Goal: Task Accomplishment & Management: Manage account settings

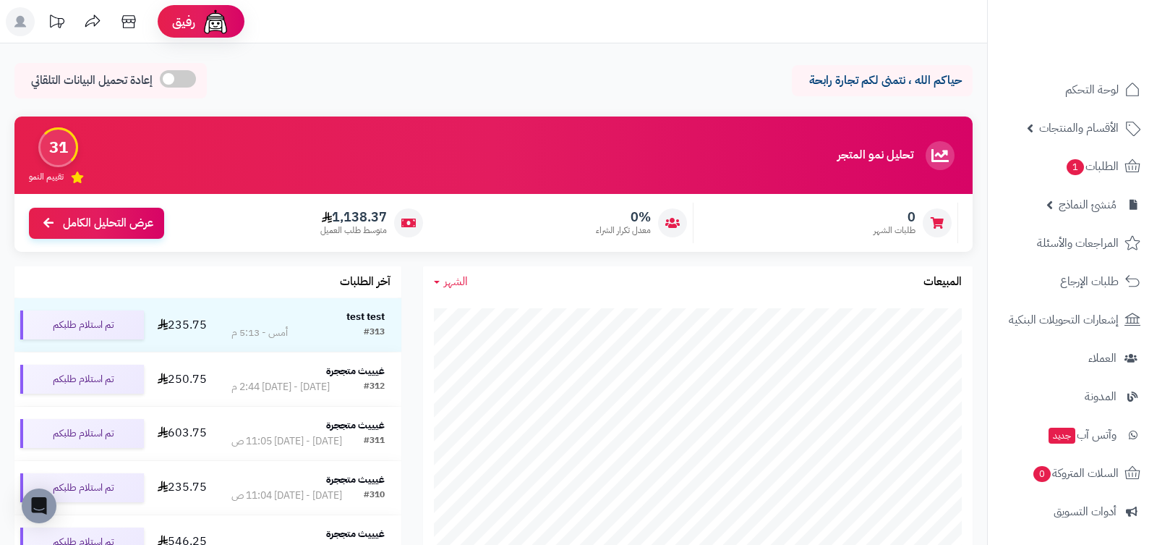
click at [760, 19] on header "رفيق ! الطلبات معالجة مكتمل إرجاع المنتجات العملاء المتواجدون الان 6 عملاء منتظ…" at bounding box center [578, 21] width 1157 height 43
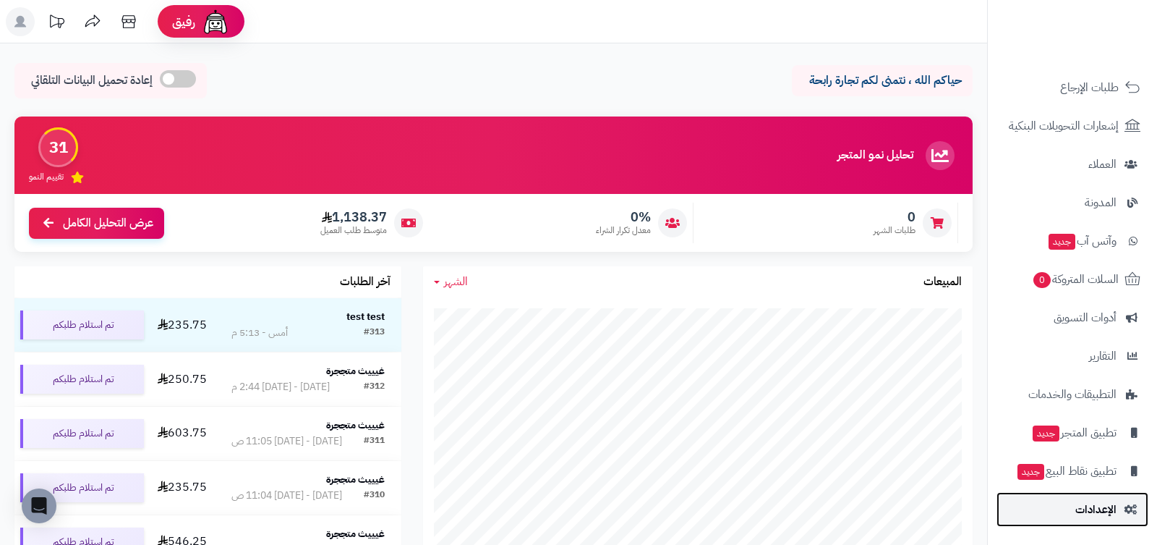
click at [1091, 501] on span "الإعدادات" at bounding box center [1096, 509] width 41 height 20
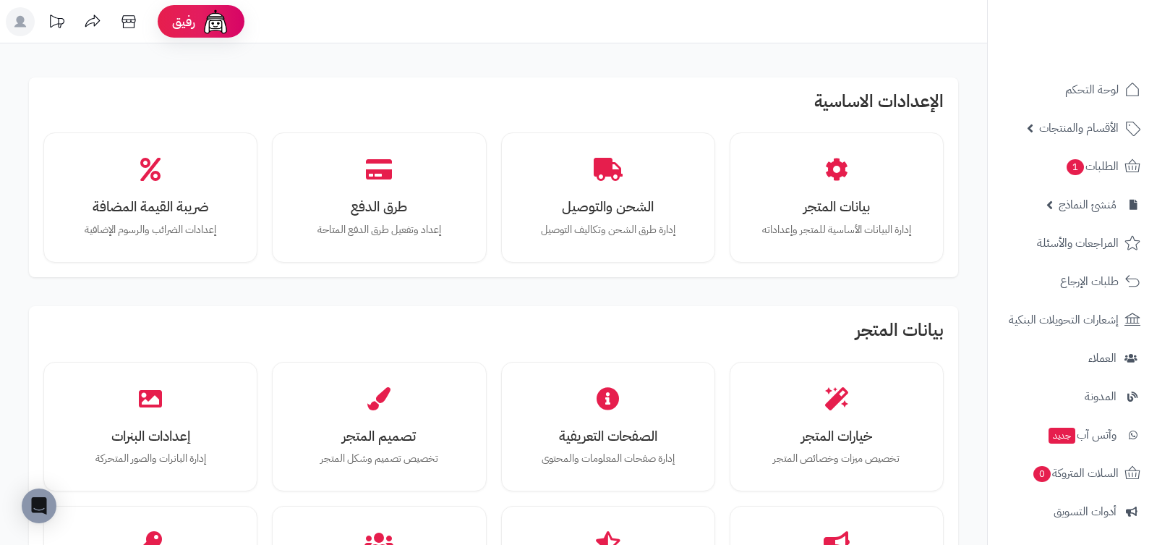
click at [627, 119] on div "الإعدادات الاساسية بيانات المتجر إدارة البيانات الأساسية للمتجر وإعداداته الشحن…" at bounding box center [494, 177] width 930 height 200
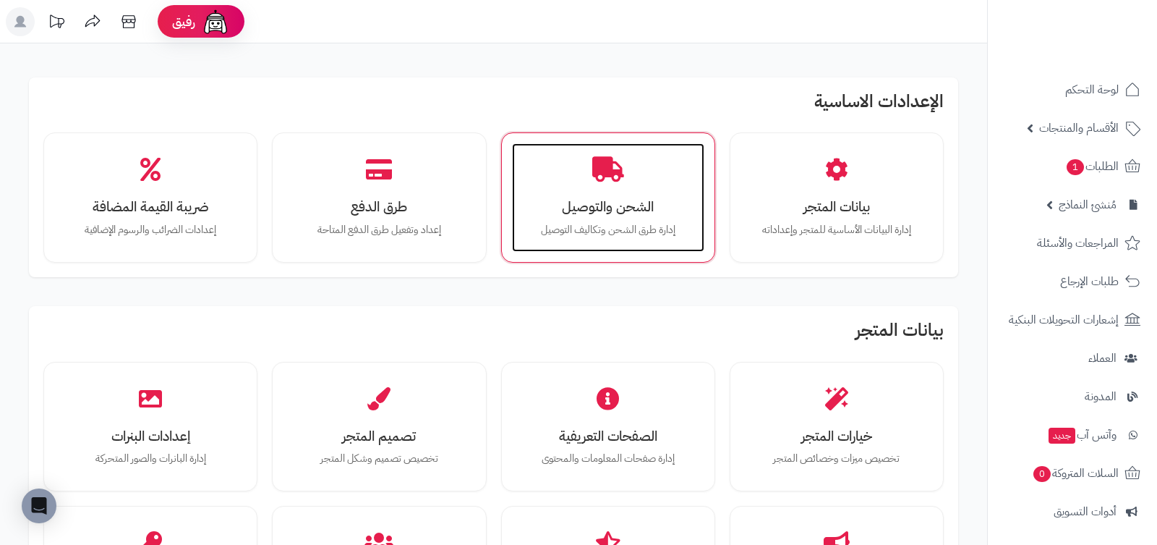
click at [638, 161] on div "الشحن والتوصيل إدارة طرق الشحن وتكاليف التوصيل" at bounding box center [608, 197] width 192 height 109
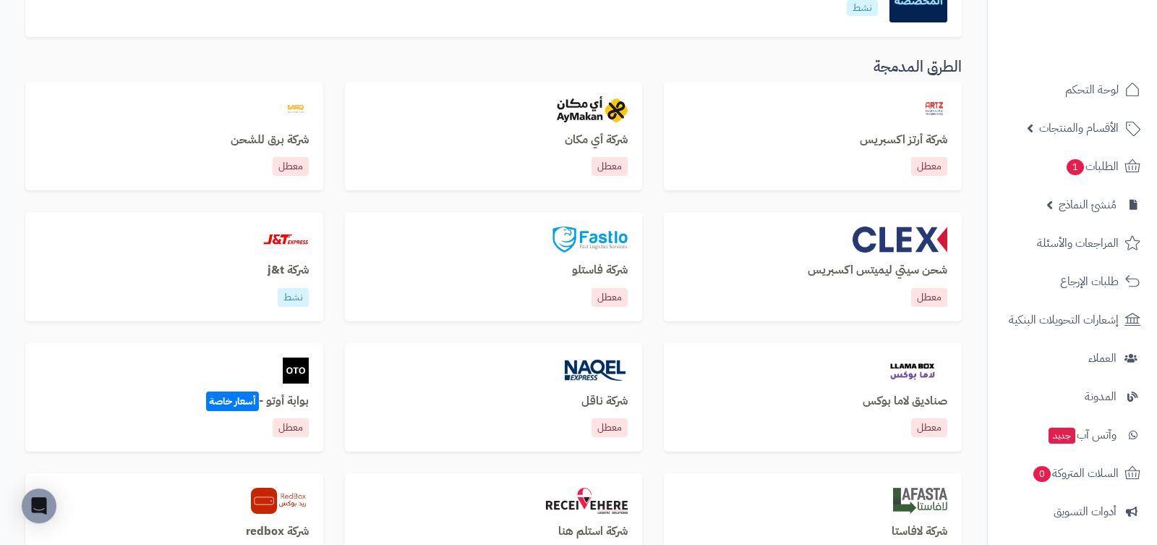
scroll to position [421, 0]
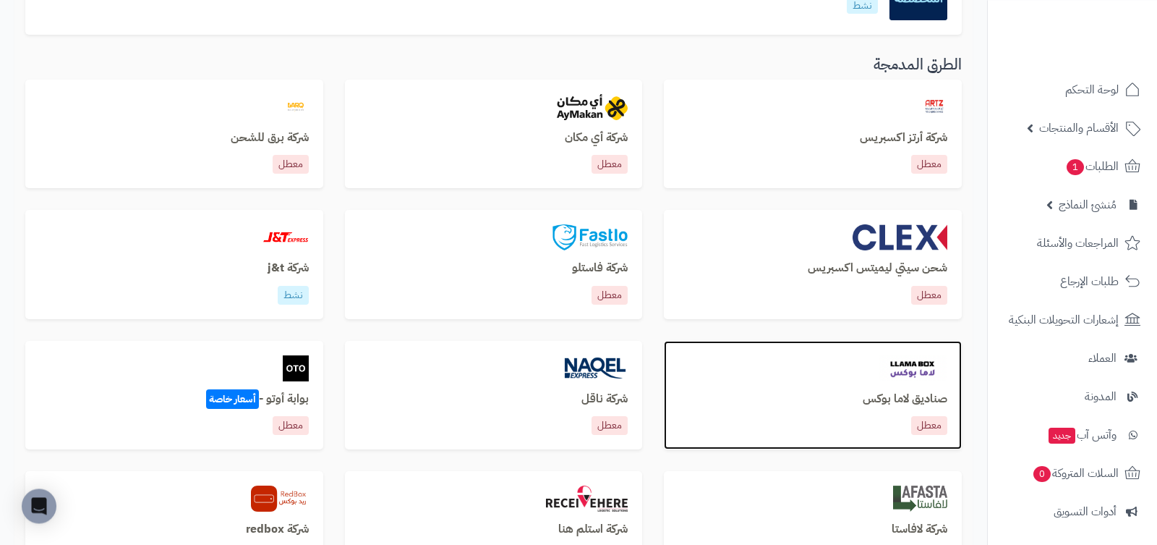
click at [771, 384] on div "صناديق لاما بوكس معطل" at bounding box center [813, 395] width 298 height 109
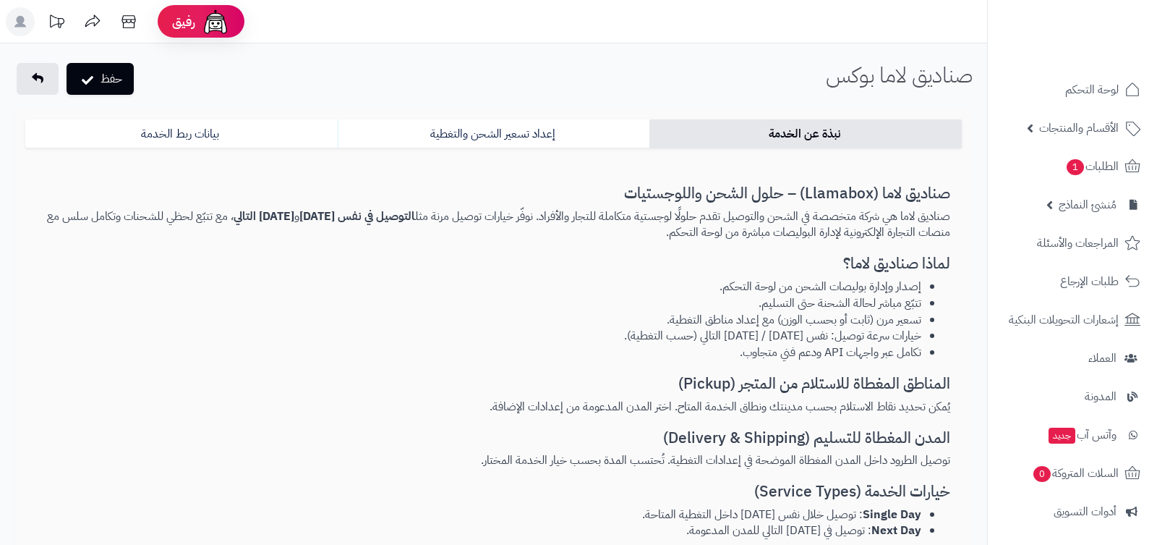
select select "***"
click at [529, 141] on link "إعداد تسعير الشحن والتغطية" at bounding box center [494, 133] width 313 height 29
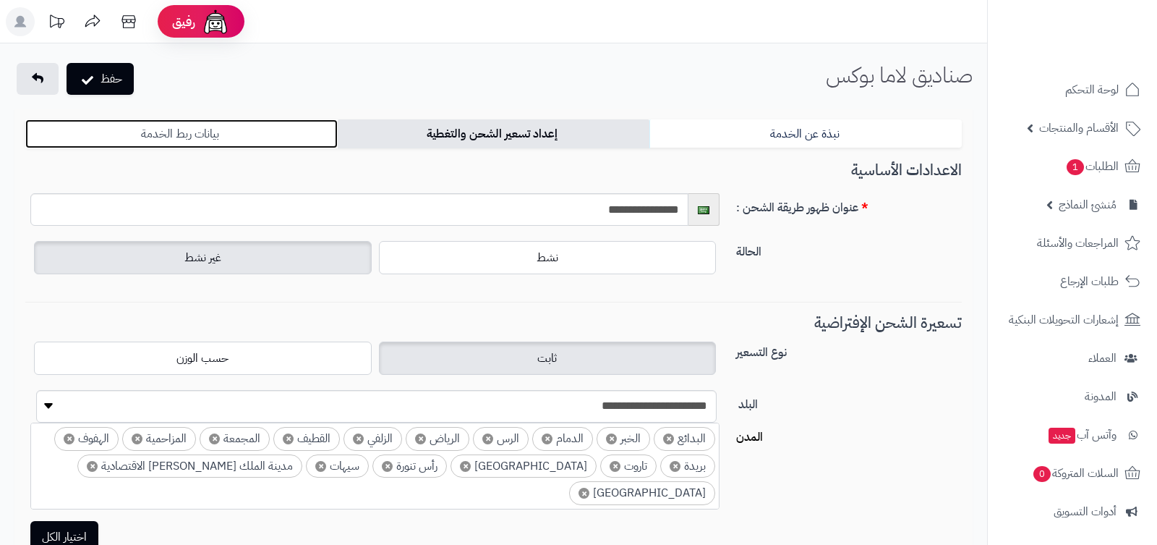
click at [323, 134] on link "بيانات ربط الخدمة" at bounding box center [181, 133] width 313 height 29
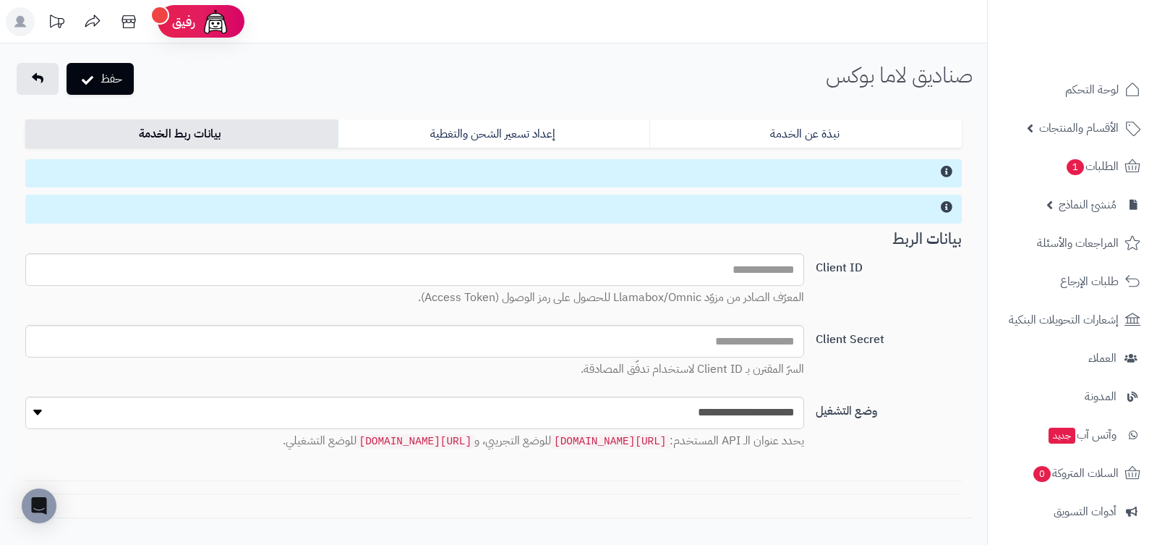
click at [841, 269] on label "Client ID" at bounding box center [889, 264] width 158 height 23
click at [804, 269] on input "Client ID" at bounding box center [414, 269] width 778 height 33
click at [841, 269] on label "Client ID" at bounding box center [889, 264] width 158 height 23
click at [804, 269] on input "Client ID" at bounding box center [414, 269] width 778 height 33
click at [841, 269] on label "Client ID" at bounding box center [889, 264] width 158 height 23
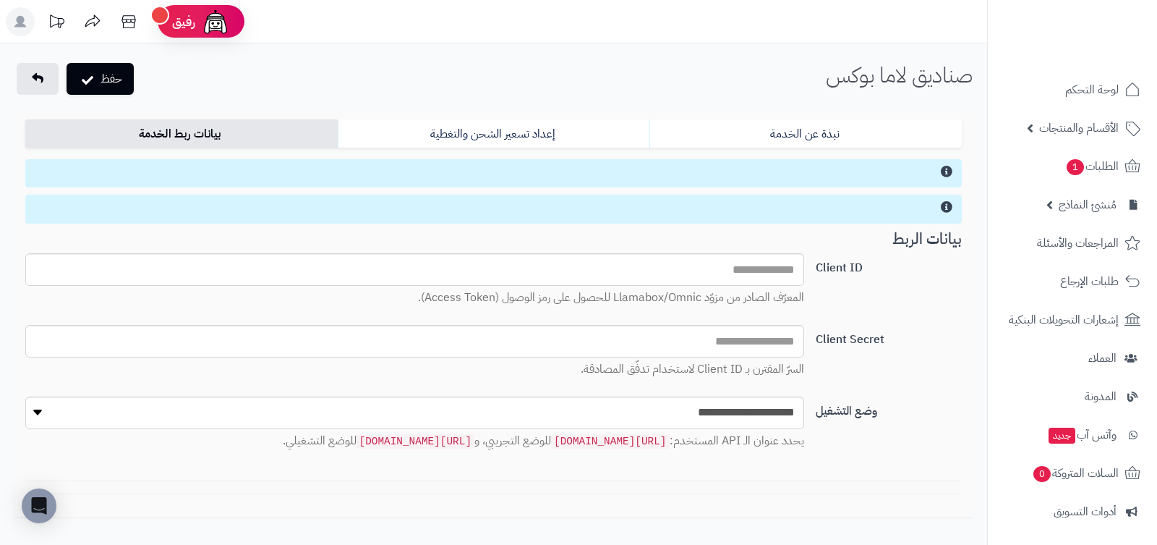
click at [804, 269] on input "Client ID" at bounding box center [414, 269] width 778 height 33
click at [25, 396] on select "**********" at bounding box center [414, 412] width 779 height 33
click at [768, 400] on select "**********" at bounding box center [414, 412] width 779 height 33
click at [25, 396] on select "**********" at bounding box center [414, 412] width 779 height 33
click at [768, 400] on select "**********" at bounding box center [414, 412] width 779 height 33
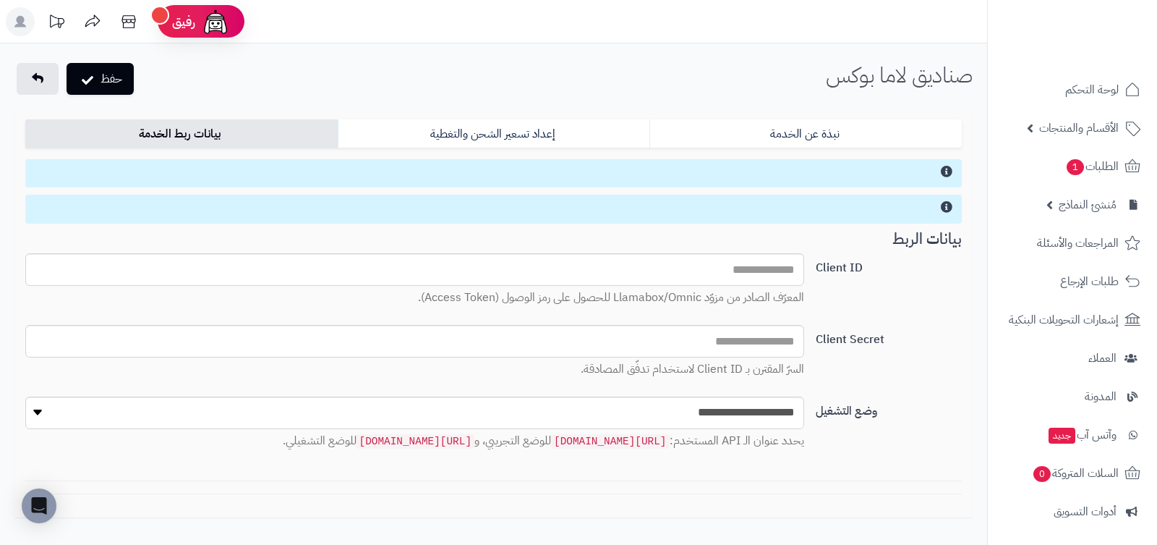
click at [830, 339] on label "Client Secret" at bounding box center [889, 336] width 158 height 23
click at [804, 339] on input "Client Secret" at bounding box center [414, 341] width 778 height 33
click at [830, 339] on label "Client Secret" at bounding box center [889, 336] width 158 height 23
click at [804, 339] on input "Client Secret" at bounding box center [414, 341] width 778 height 33
click at [831, 276] on label "Client ID" at bounding box center [889, 264] width 158 height 23
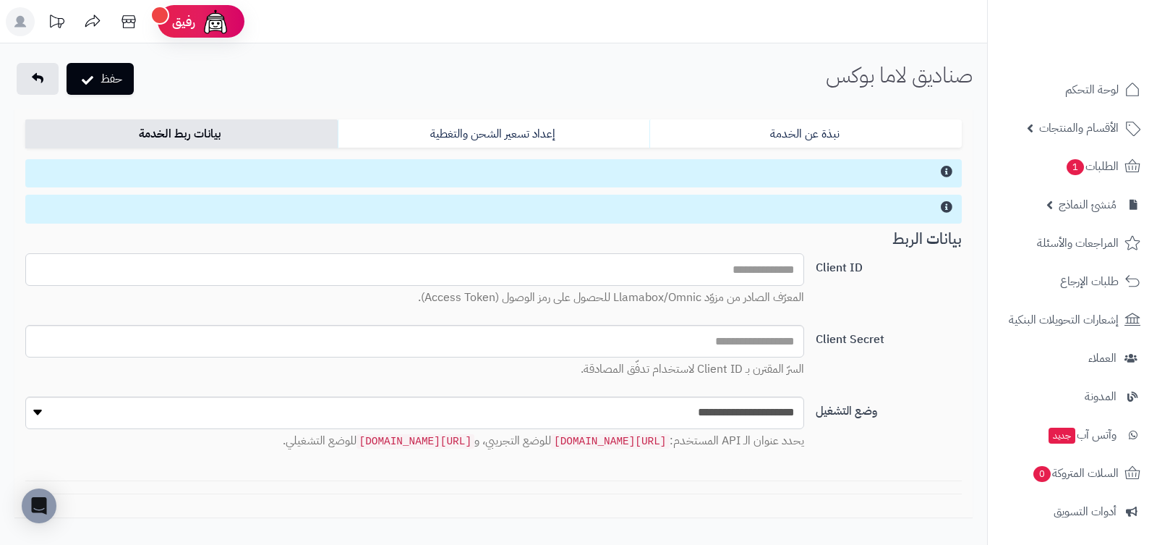
click at [804, 276] on input "Client ID" at bounding box center [414, 269] width 778 height 33
click at [831, 276] on label "Client ID" at bounding box center [889, 264] width 158 height 23
click at [804, 276] on input "Client ID" at bounding box center [414, 269] width 778 height 33
click at [831, 276] on label "Client ID" at bounding box center [889, 264] width 158 height 23
click at [841, 338] on label "Client Secret" at bounding box center [889, 336] width 158 height 23
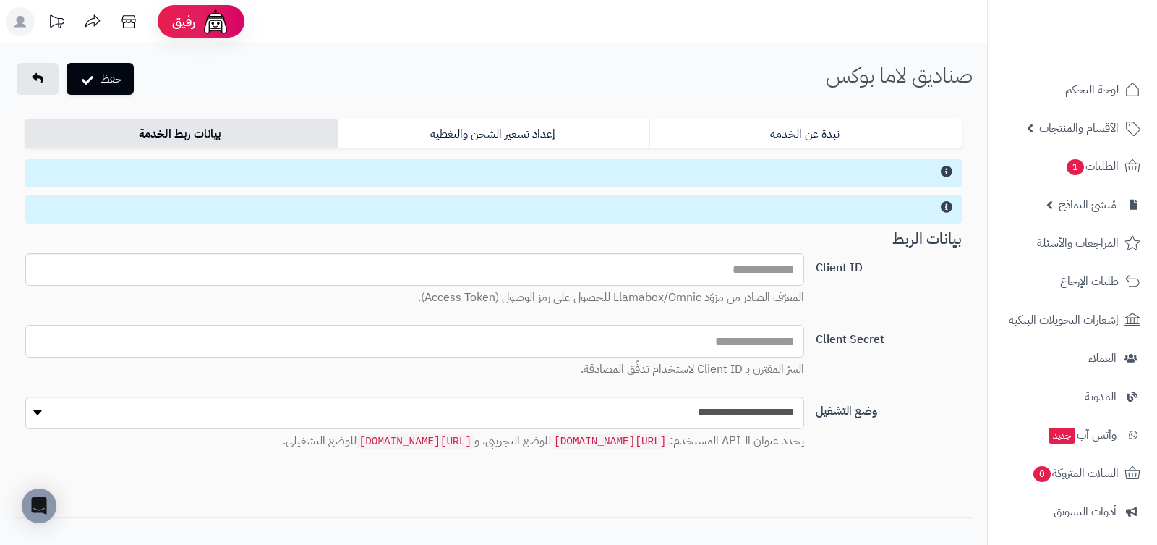
click at [804, 338] on input "Client Secret" at bounding box center [414, 341] width 778 height 33
click at [841, 338] on label "Client Secret" at bounding box center [889, 336] width 158 height 23
click at [804, 338] on input "Client Secret" at bounding box center [414, 341] width 778 height 33
click at [841, 338] on label "Client Secret" at bounding box center [889, 336] width 158 height 23
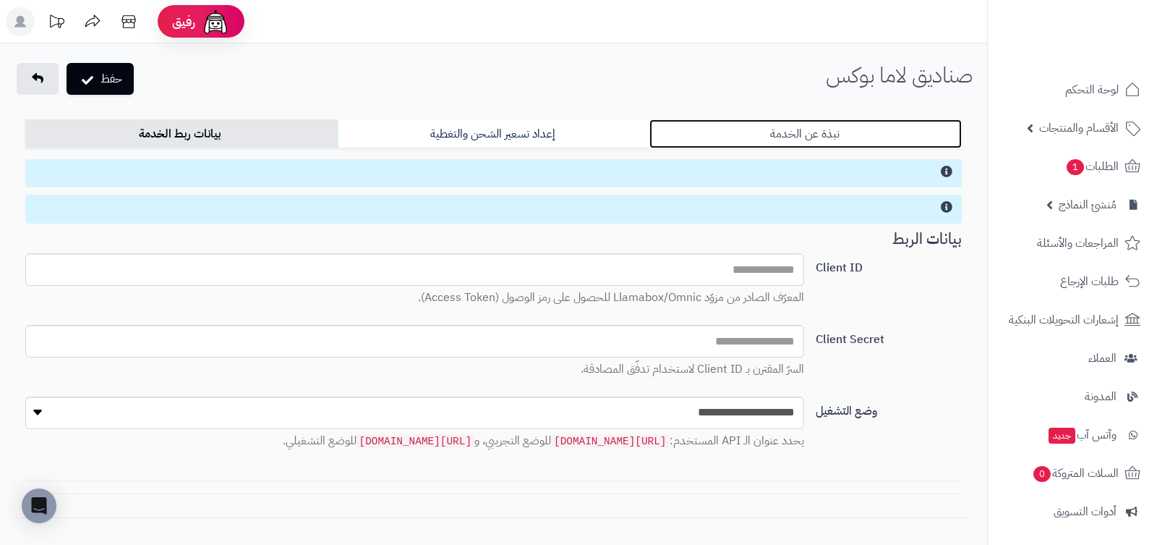
click at [840, 129] on link "نبذة عن الخدمة" at bounding box center [806, 133] width 313 height 29
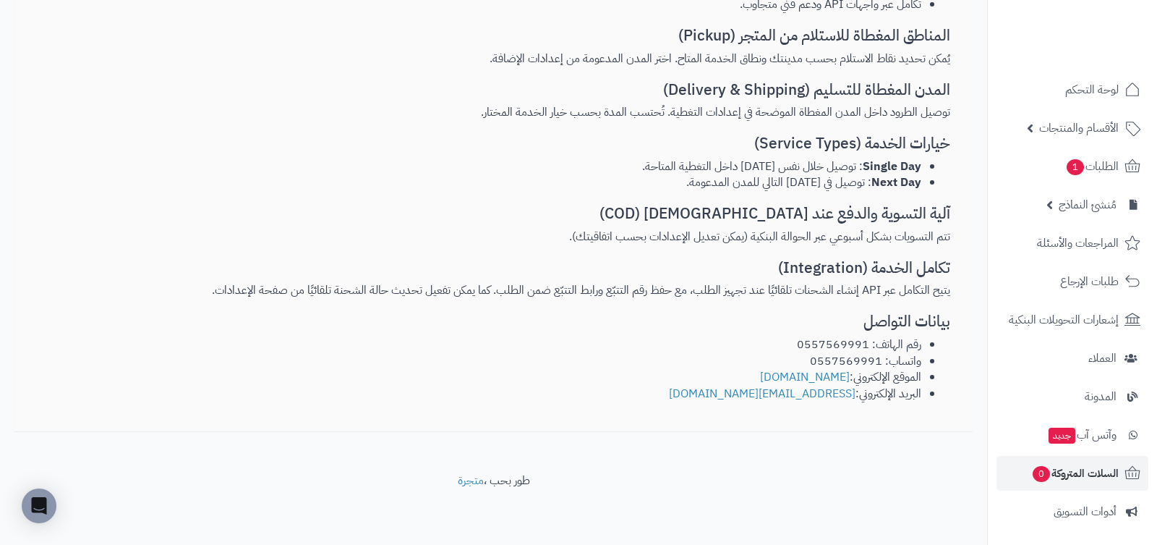
scroll to position [194, 0]
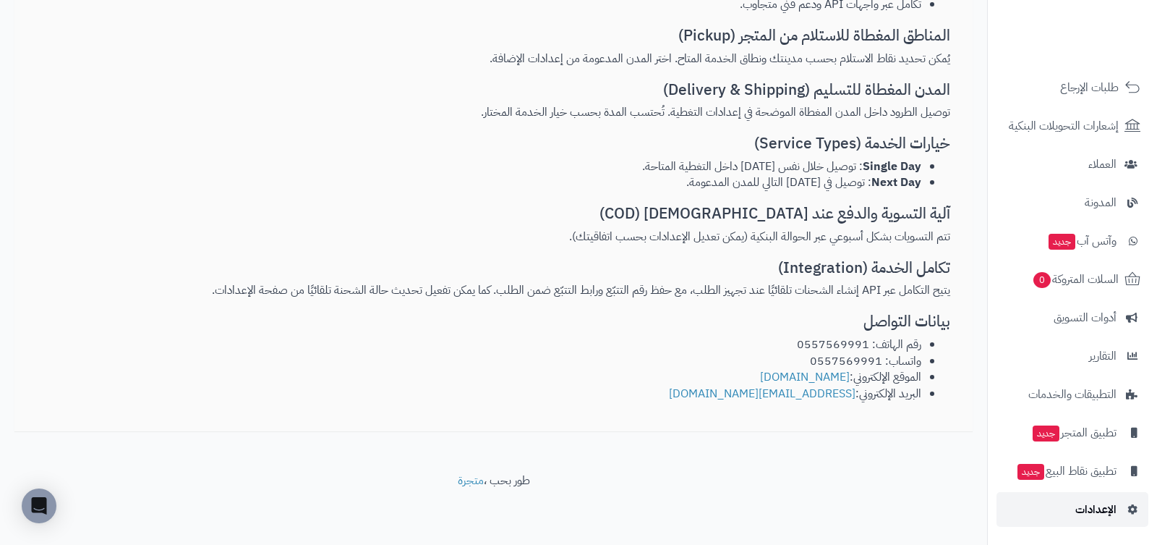
click at [1087, 523] on link "الإعدادات" at bounding box center [1073, 509] width 152 height 35
click at [1105, 507] on span "الإعدادات" at bounding box center [1096, 509] width 41 height 20
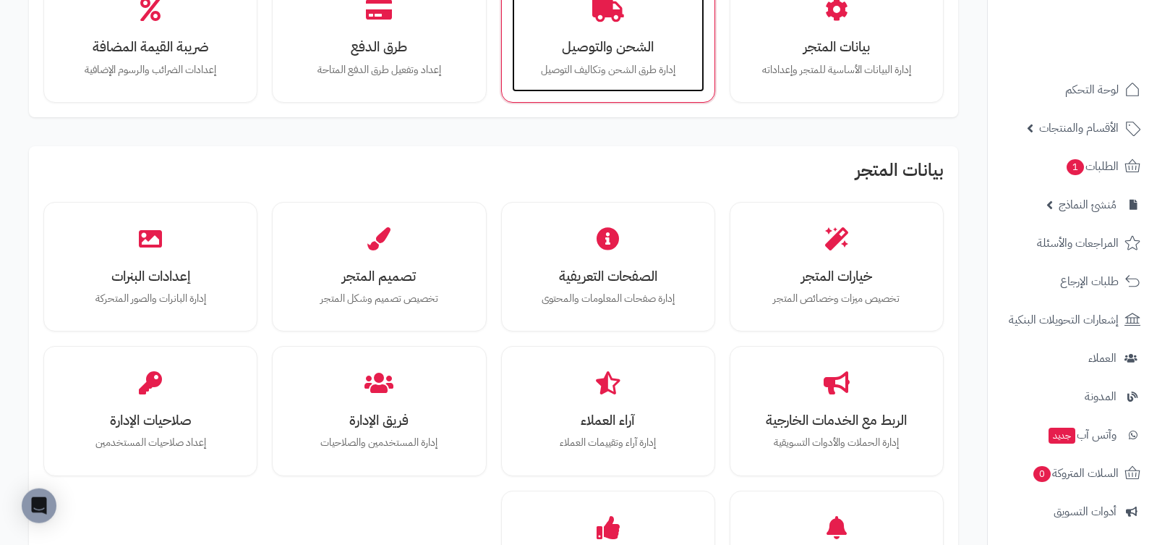
scroll to position [184, 0]
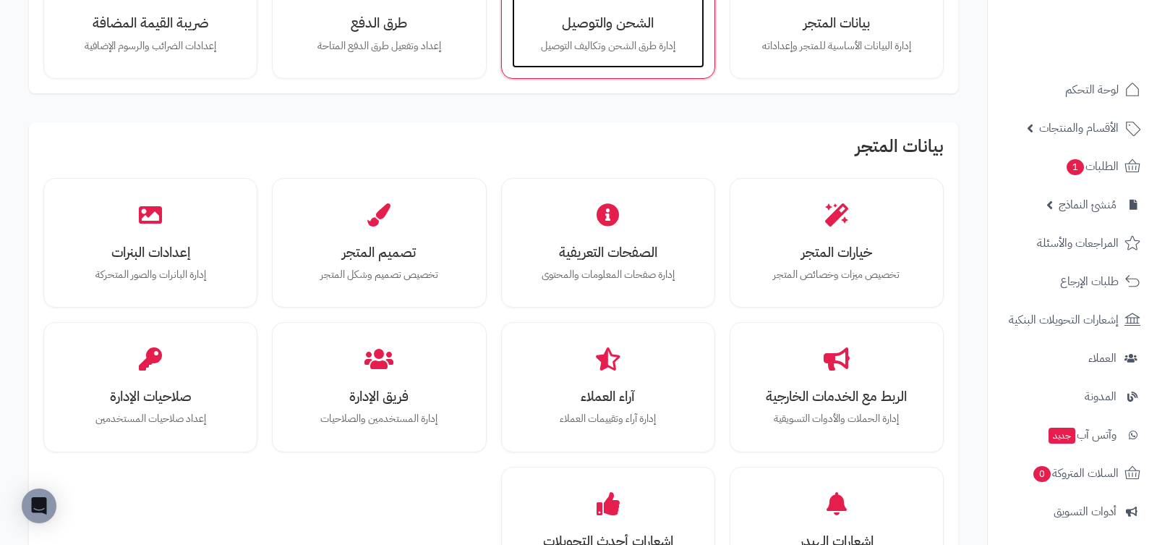
click at [605, 69] on div "الشحن والتوصيل إدارة طرق الشحن وتكاليف التوصيل" at bounding box center [608, 14] width 214 height 130
click at [636, 59] on div "الشحن والتوصيل إدارة طرق الشحن وتكاليف التوصيل" at bounding box center [608, 13] width 192 height 109
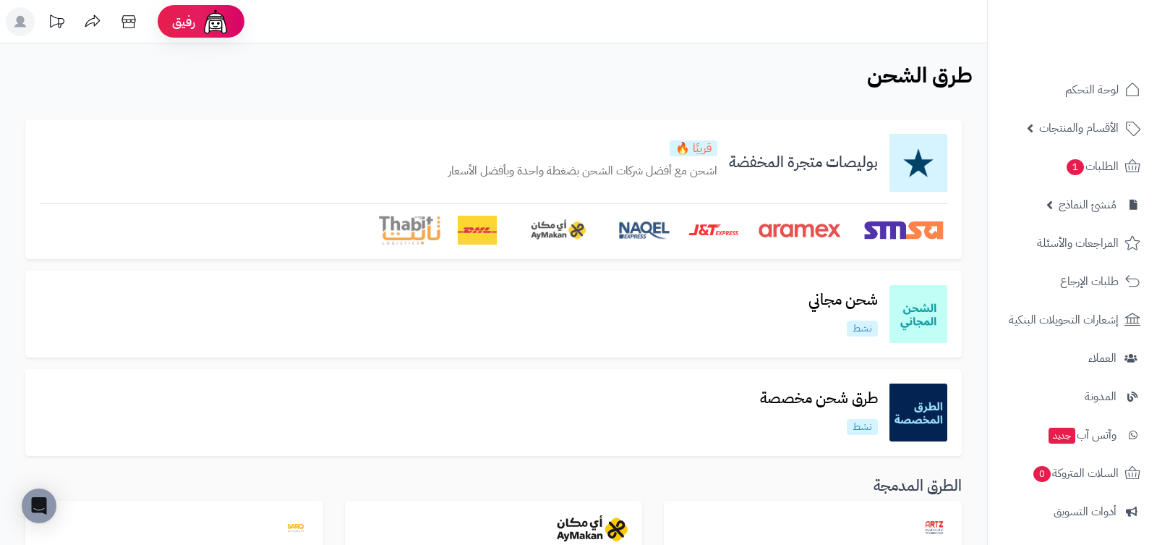
click at [52, 21] on icon at bounding box center [56, 21] width 29 height 29
click at [48, 24] on icon at bounding box center [56, 21] width 29 height 29
click at [55, 21] on icon at bounding box center [56, 21] width 29 height 29
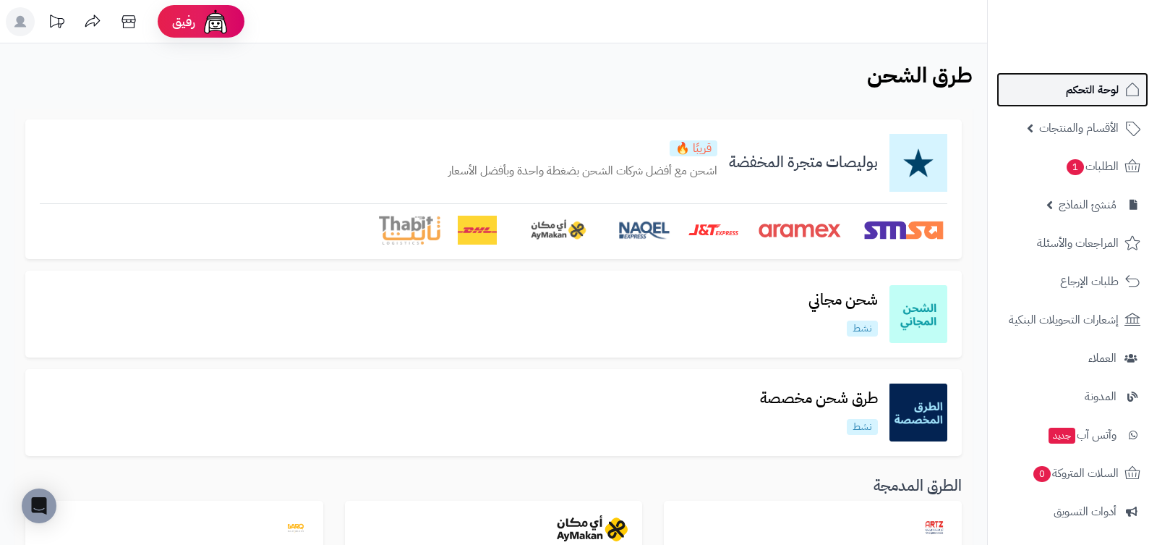
click at [1085, 82] on span "لوحة التحكم" at bounding box center [1092, 90] width 53 height 20
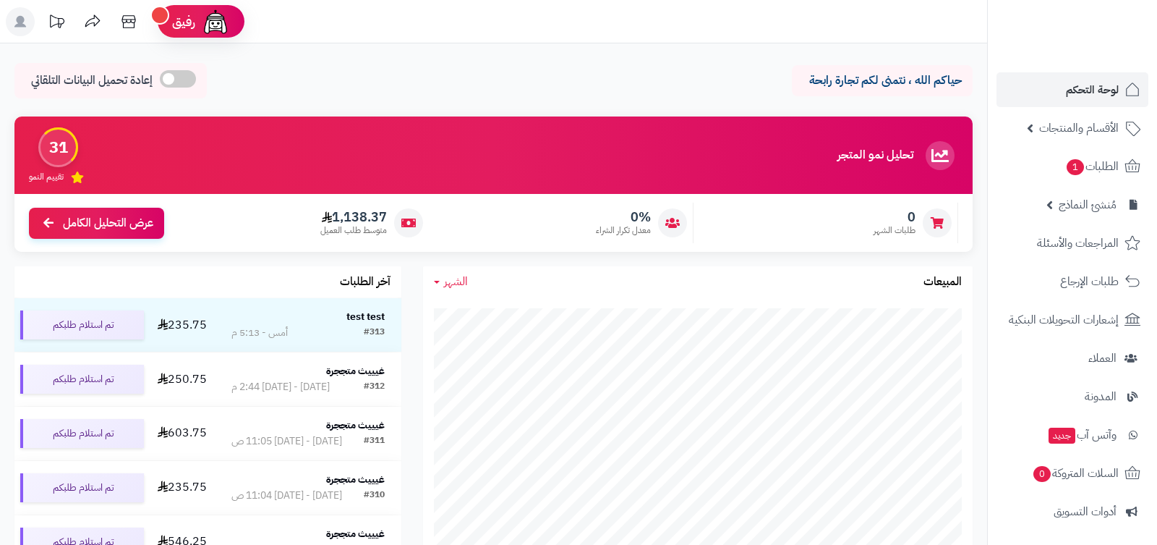
click at [46, 27] on icon at bounding box center [56, 21] width 29 height 29
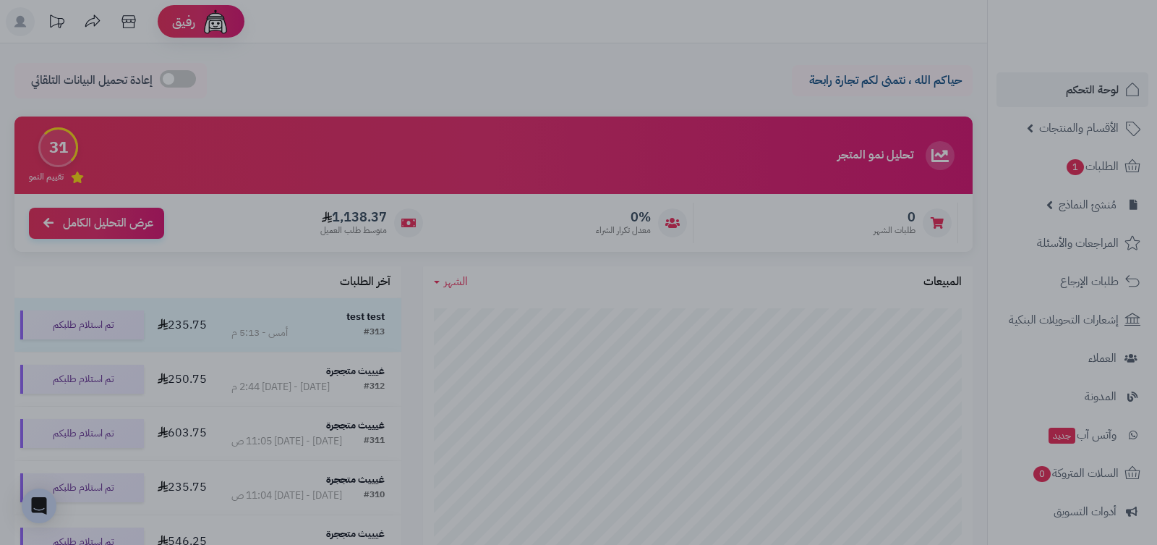
click at [783, 69] on div at bounding box center [578, 272] width 1157 height 545
